Goal: Transaction & Acquisition: Book appointment/travel/reservation

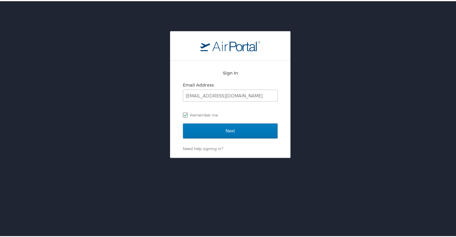
click at [208, 115] on label "Remember me" at bounding box center [230, 113] width 95 height 9
click at [187, 115] on input "Remember me" at bounding box center [185, 114] width 4 height 4
click at [203, 115] on label "Remember me" at bounding box center [230, 113] width 95 height 9
click at [187, 115] on input "Remember me" at bounding box center [185, 114] width 4 height 4
checkbox input "true"
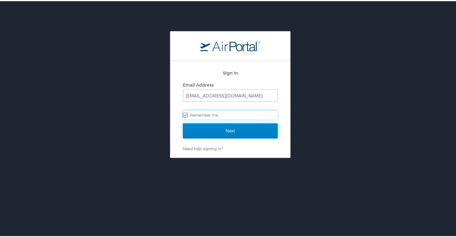
click at [214, 129] on input "Next" at bounding box center [230, 129] width 95 height 15
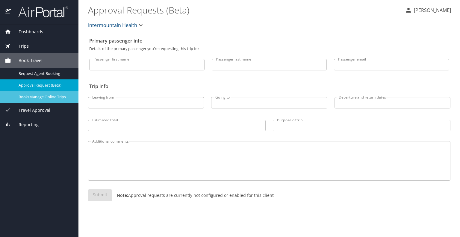
click at [53, 96] on span "Book/Manage Online Trips" at bounding box center [45, 97] width 53 height 6
click at [37, 99] on span "Book/Manage Online Trips" at bounding box center [45, 97] width 53 height 6
